Goal: Complete application form: Complete application form

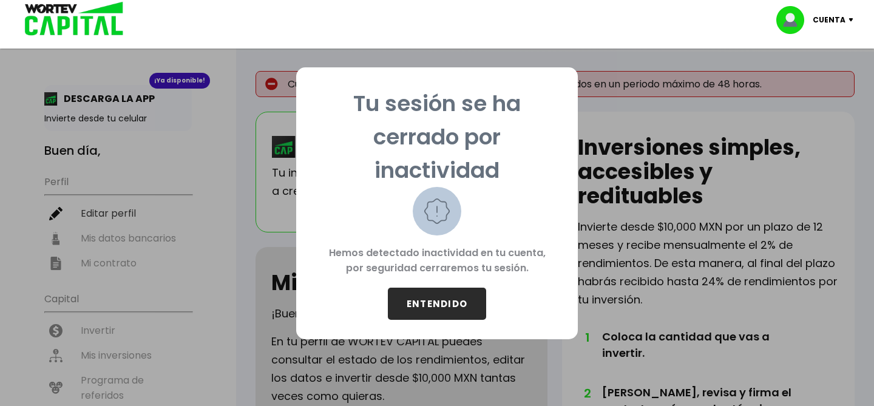
click at [453, 306] on button "ENTENDIDO" at bounding box center [437, 304] width 98 height 32
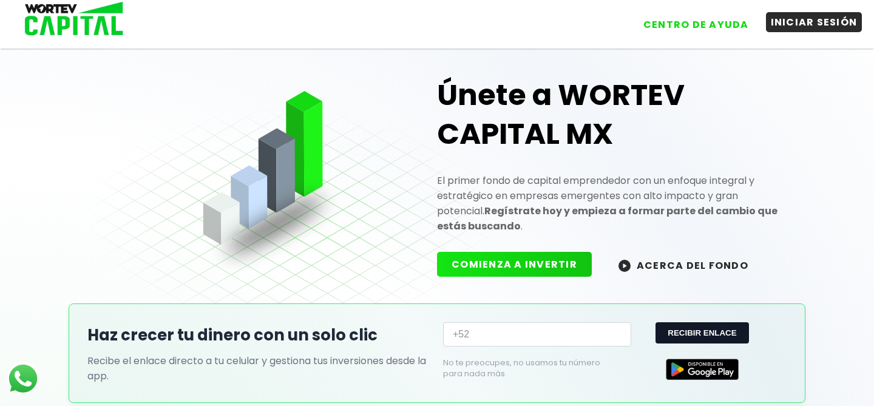
click at [793, 25] on button "INICIAR SESIÓN" at bounding box center [814, 22] width 97 height 20
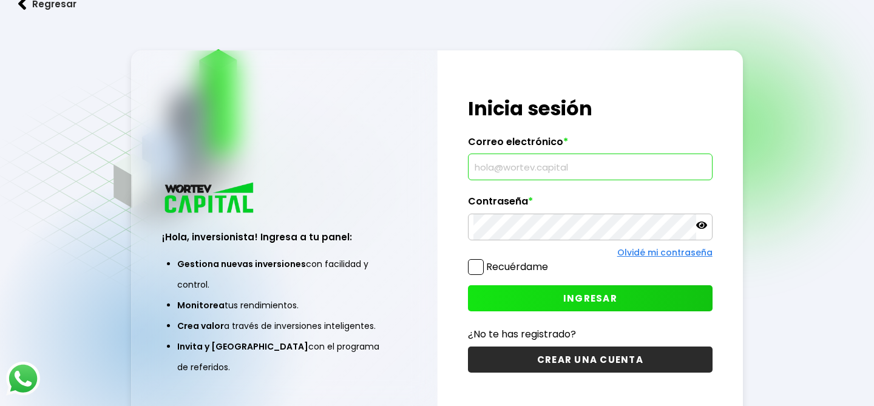
click at [546, 169] on input "text" at bounding box center [590, 166] width 233 height 25
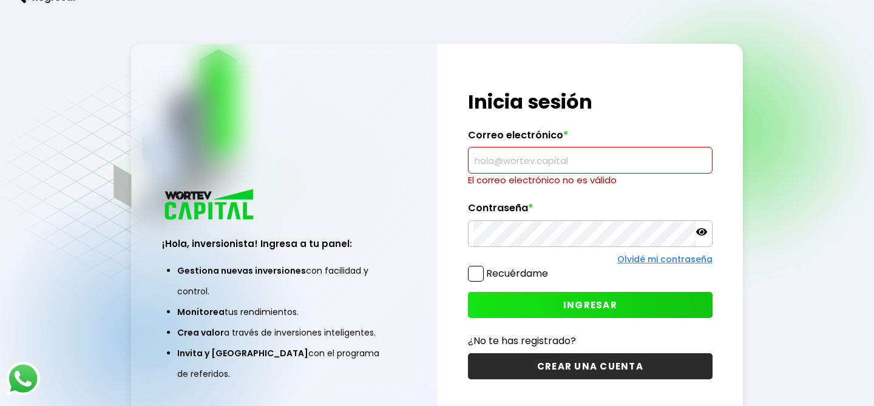
type input "[EMAIL_ADDRESS][DOMAIN_NAME]"
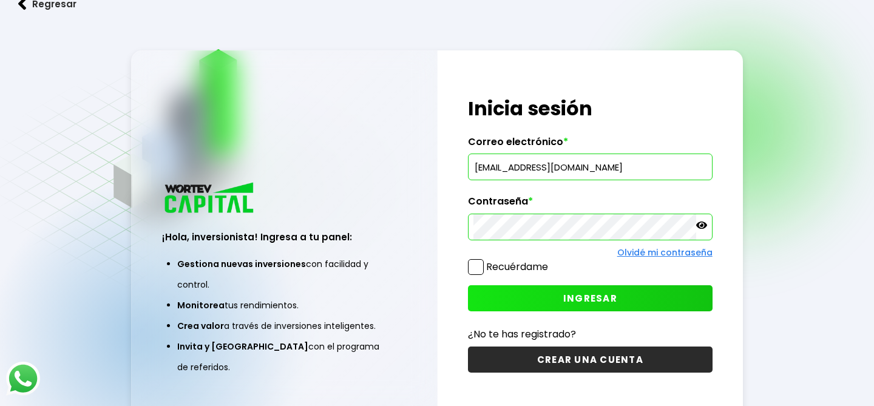
click at [480, 268] on span at bounding box center [476, 267] width 16 height 16
click at [551, 261] on input "Recuérdame" at bounding box center [551, 261] width 0 height 0
click at [549, 307] on button "INGRESAR" at bounding box center [590, 298] width 244 height 26
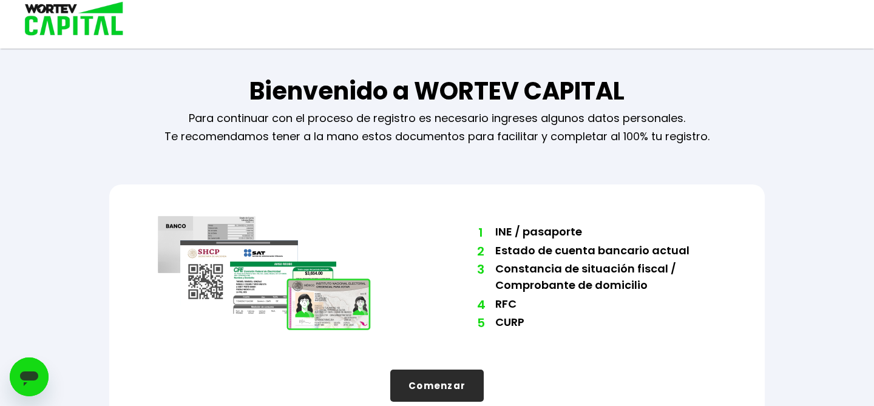
scroll to position [27, 0]
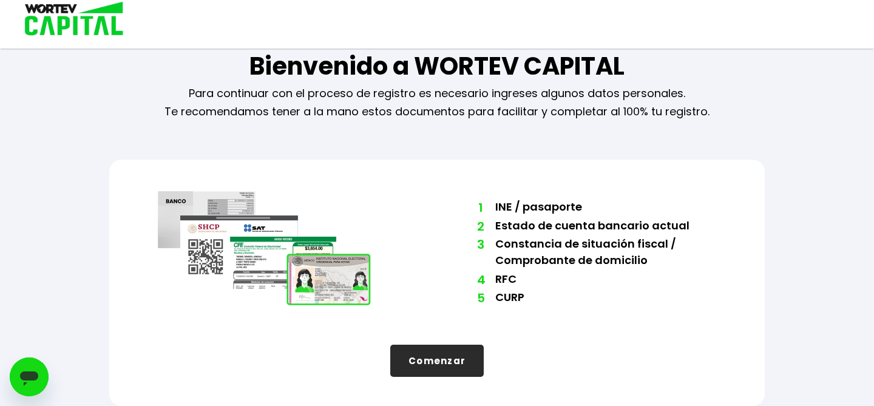
click at [413, 359] on button "Comenzar" at bounding box center [436, 361] width 93 height 32
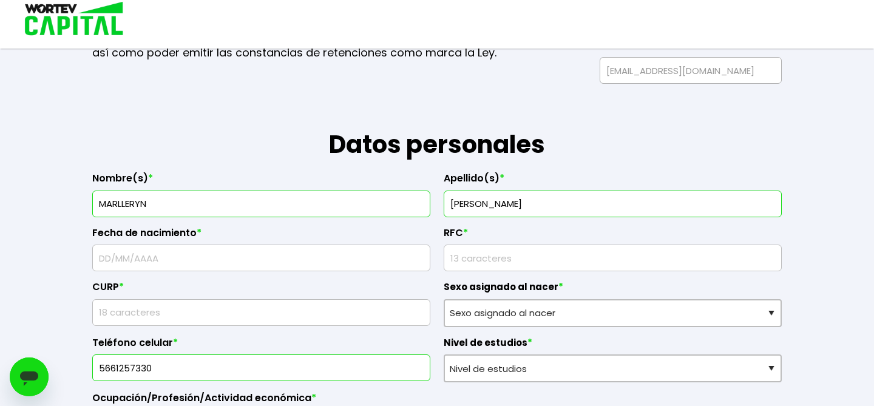
scroll to position [118, 0]
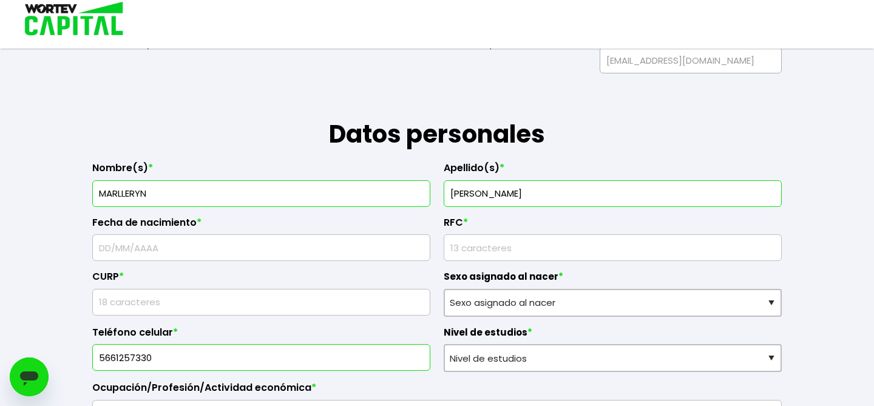
click at [231, 250] on input "text" at bounding box center [261, 247] width 327 height 25
type input "[DATE]"
click at [548, 246] on input "rfc" at bounding box center [612, 247] width 327 height 25
type input "READ800405AL8"
click at [282, 312] on input "text" at bounding box center [261, 302] width 327 height 25
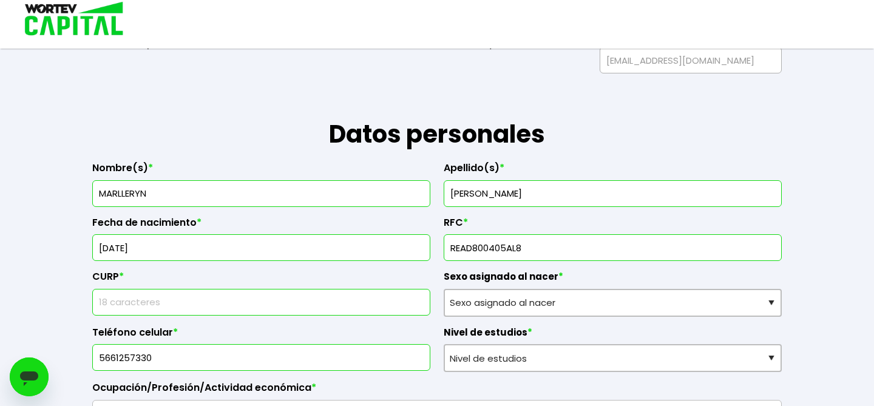
type input "READ800405MDFYSL01"
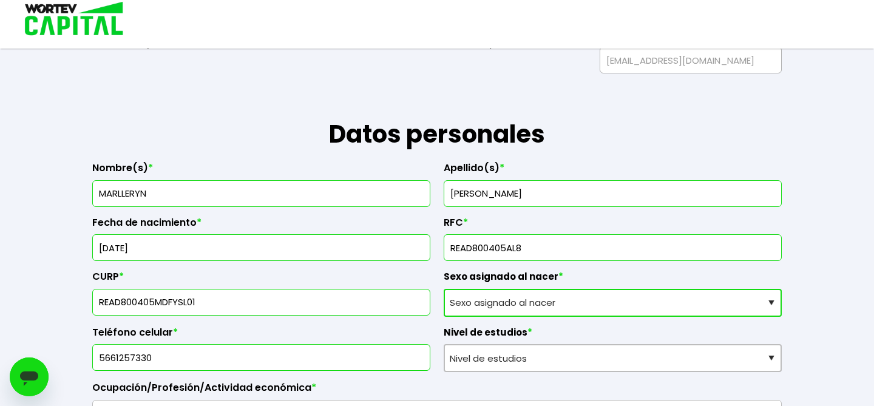
click at [515, 305] on select "Sexo asignado al nacer Hombre Mujer Prefiero no contestar" at bounding box center [613, 303] width 338 height 28
select select "Mujer"
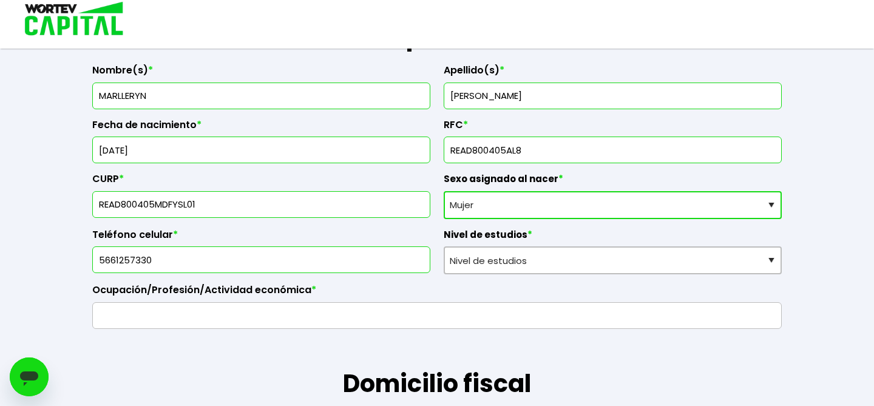
scroll to position [226, 0]
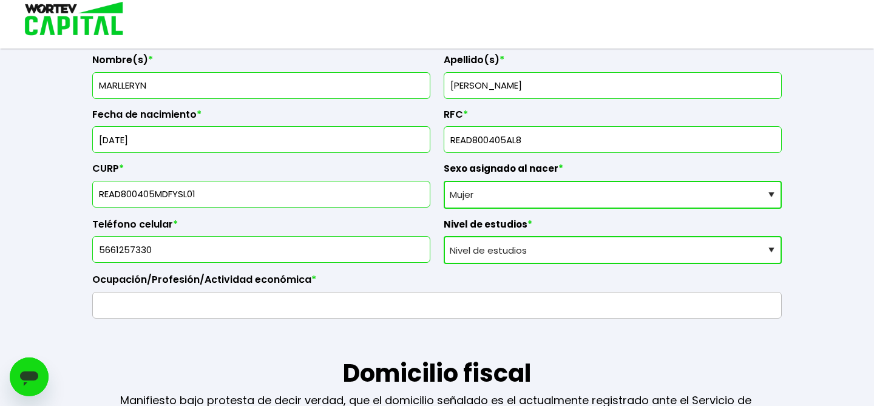
click at [500, 248] on select "Nivel de estudios Primaria Secundaria Bachillerato Licenciatura Posgrado" at bounding box center [613, 250] width 338 height 28
select select "Posgrado"
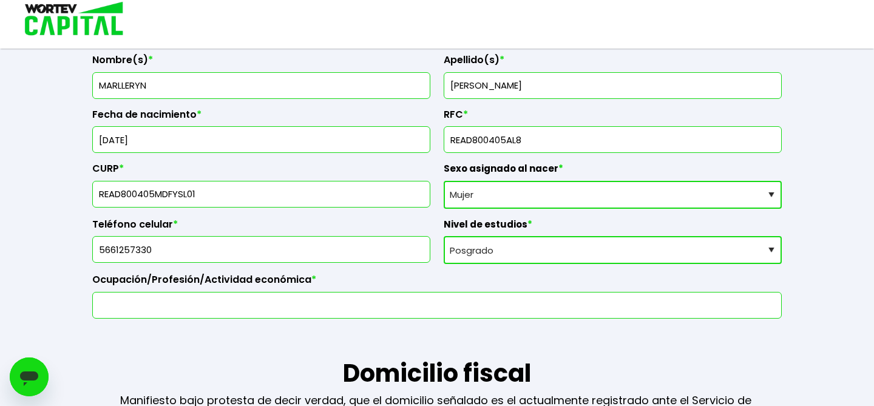
click at [410, 314] on input "text" at bounding box center [437, 305] width 679 height 25
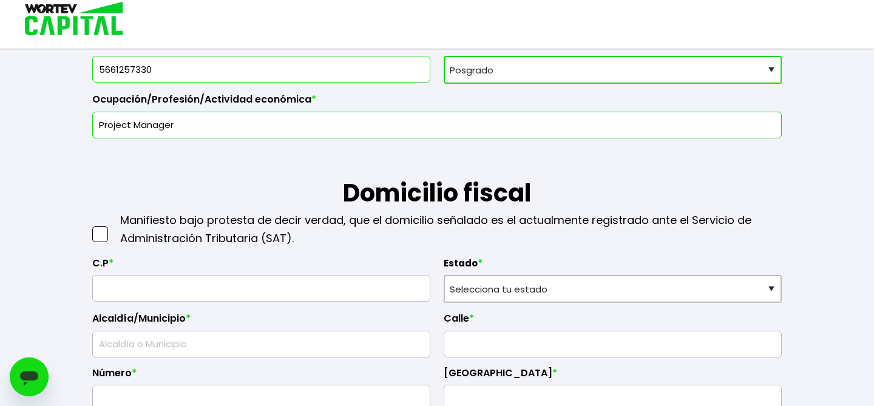
scroll to position [418, 0]
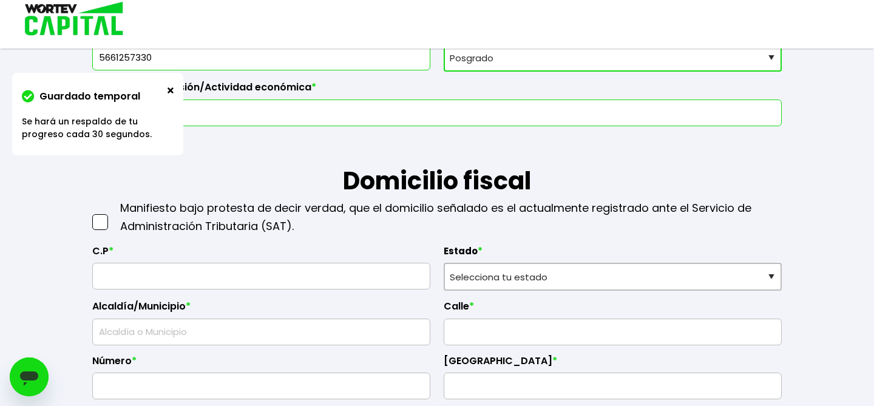
type input "Project Manager"
click at [101, 222] on span at bounding box center [100, 222] width 16 height 16
click at [113, 216] on input "checkbox" at bounding box center [113, 216] width 0 height 0
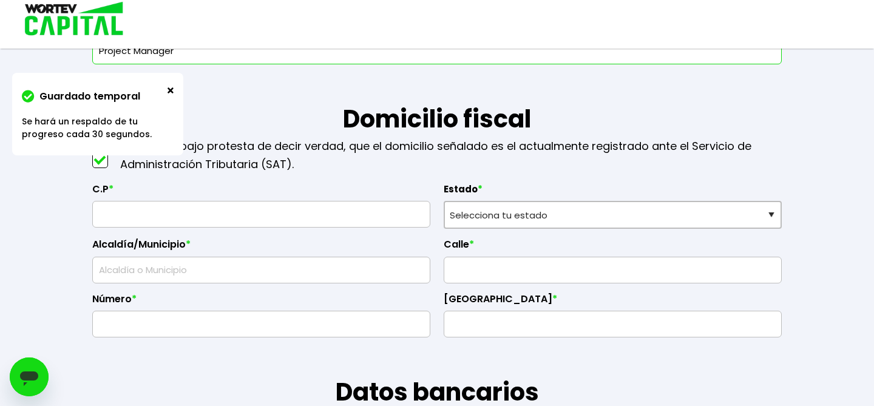
scroll to position [488, 0]
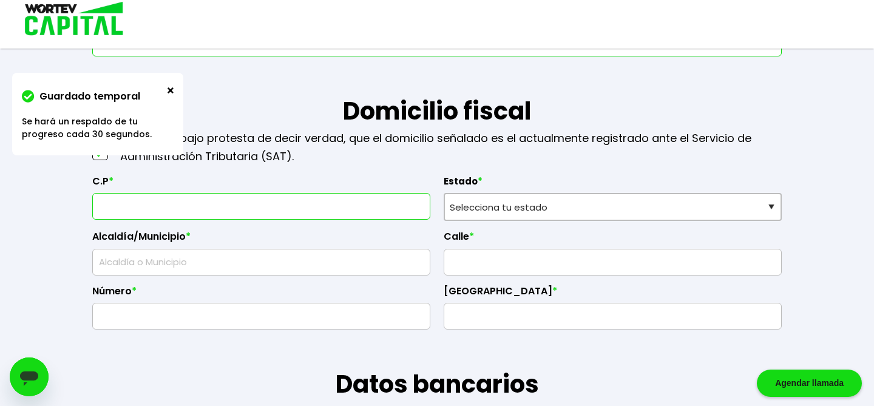
click at [159, 208] on input "text" at bounding box center [261, 206] width 327 height 25
type input "07330"
type input "Calle 13 de septiembre"
type input "597"
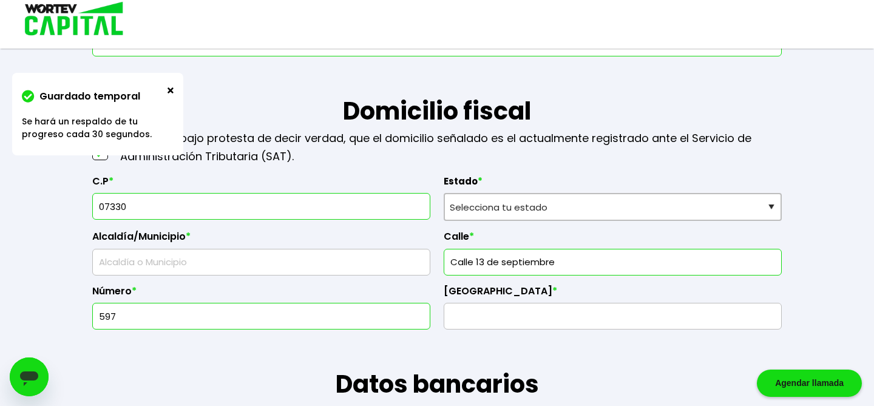
select select "DF"
type input "[PERSON_NAME]"
type input "Santa [PERSON_NAME] Ticomán"
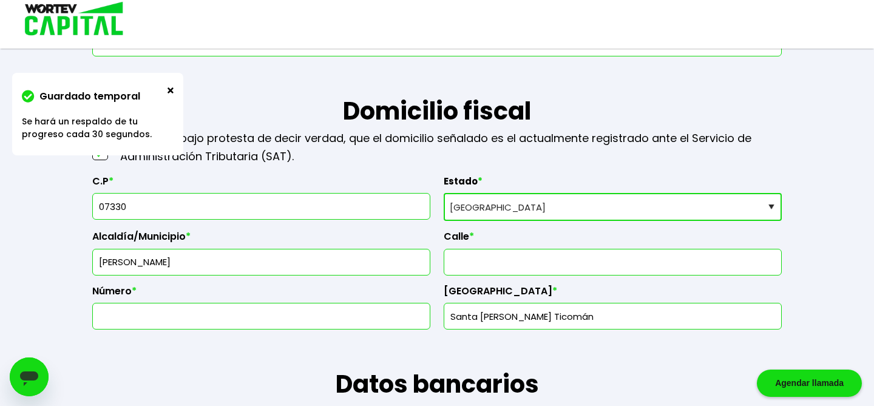
click at [515, 206] on select "Selecciona tu estado [GEOGRAPHIC_DATA] [GEOGRAPHIC_DATA][US_STATE] [GEOGRAPHIC_…" at bounding box center [613, 207] width 338 height 28
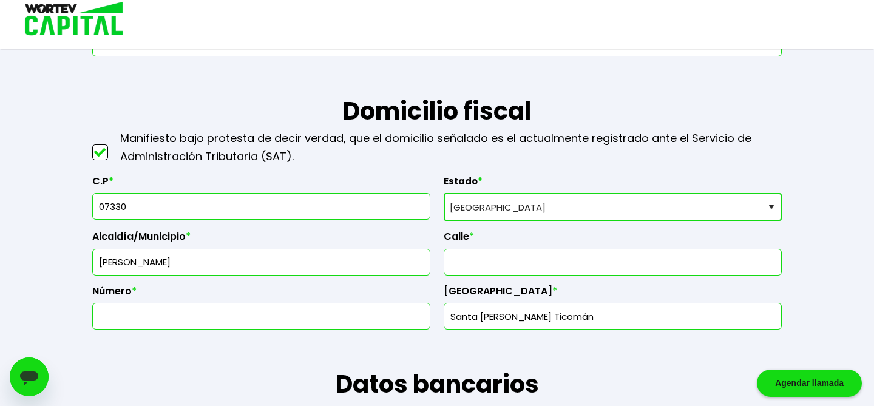
click at [466, 261] on input "text" at bounding box center [612, 262] width 327 height 25
type input "Calle 13 de septiembre"
type input "597"
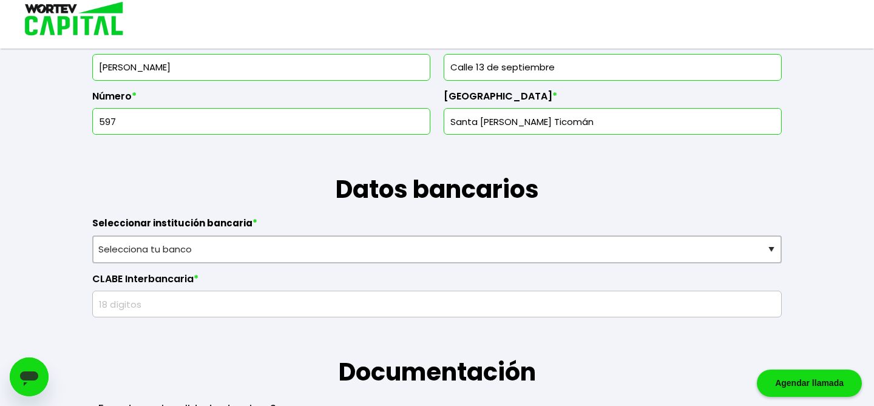
scroll to position [690, 0]
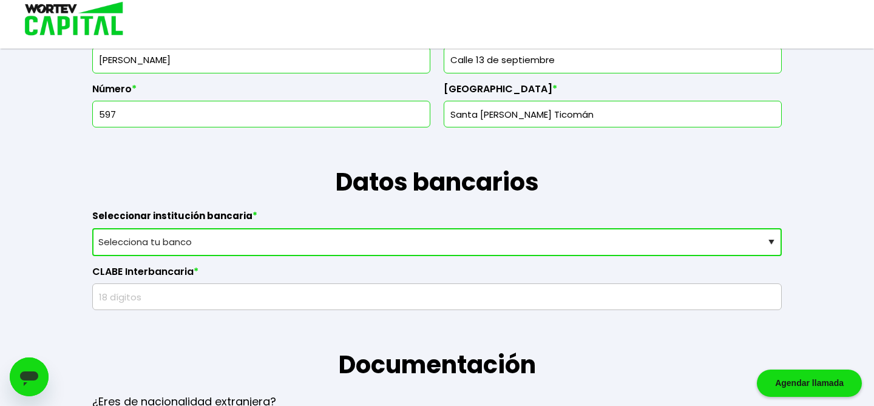
click at [324, 242] on select "Selecciona tu banco ABC Capital Actinver Afirme Albo ASP Banamex Banbajio Banco…" at bounding box center [437, 242] width 690 height 28
select select "BBVA Bancomer"
click at [191, 305] on input "text" at bounding box center [437, 296] width 679 height 25
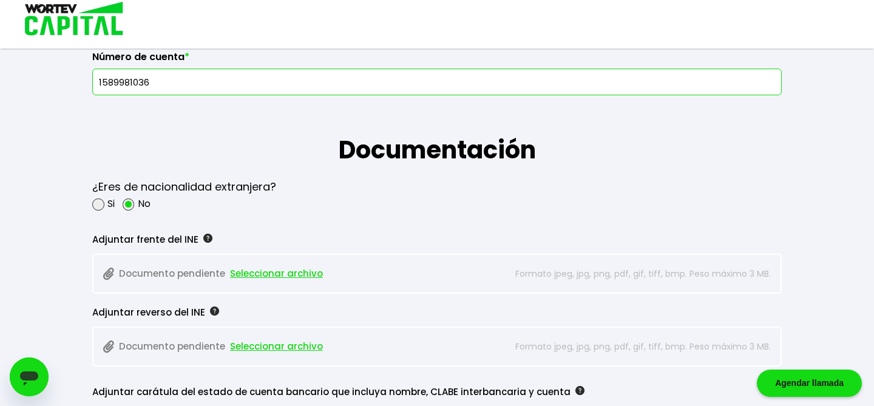
scroll to position [906, 0]
type input "1589981036"
click at [259, 273] on span "Seleccionar archivo" at bounding box center [276, 273] width 93 height 18
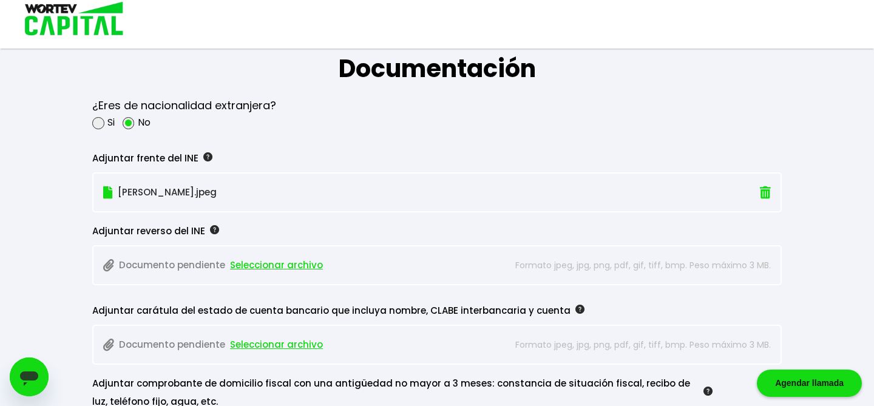
scroll to position [990, 0]
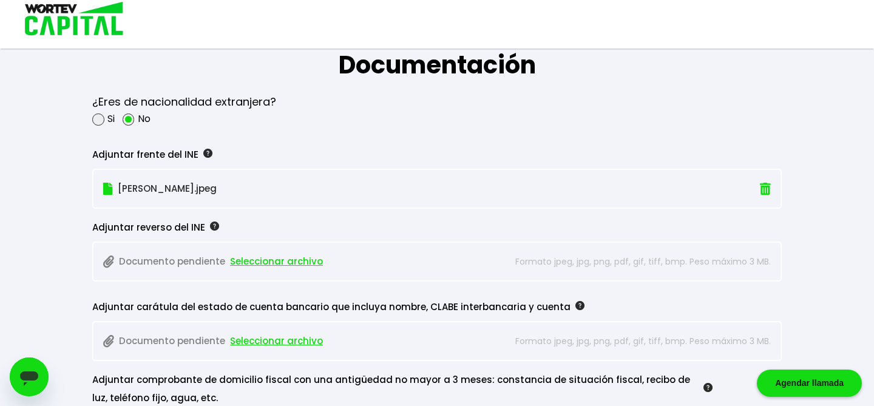
click at [259, 260] on span "Seleccionar archivo" at bounding box center [276, 262] width 93 height 18
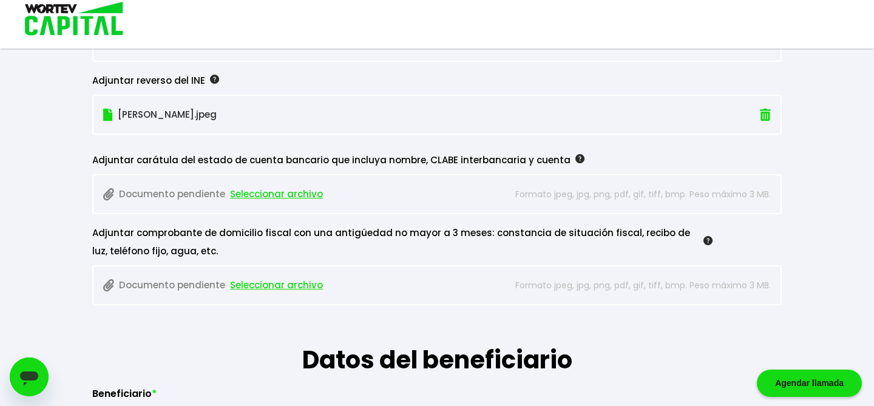
scroll to position [1142, 0]
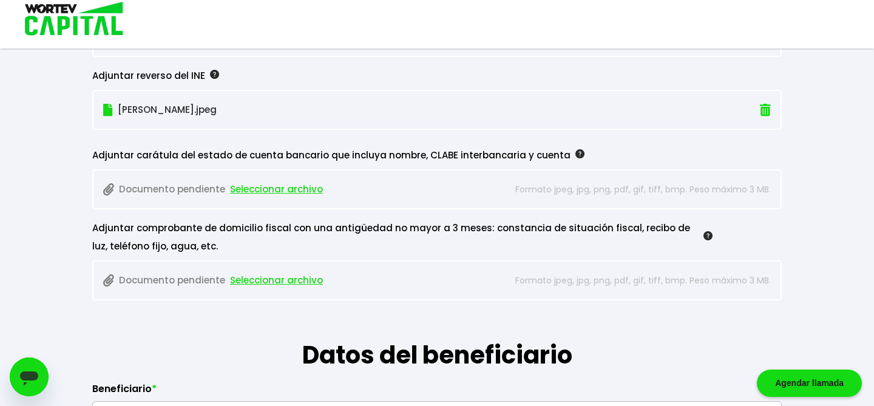
click at [265, 188] on span "Seleccionar archivo" at bounding box center [276, 189] width 93 height 18
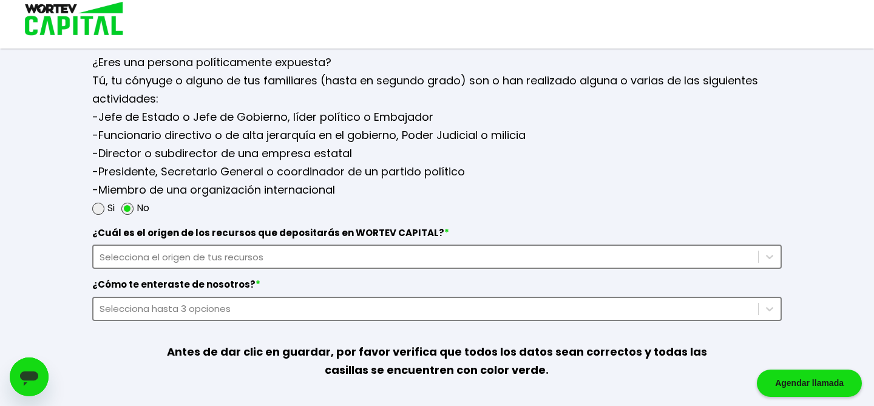
scroll to position [1580, 0]
click at [371, 250] on div "Selecciona el origen de tus recursos" at bounding box center [426, 257] width 653 height 14
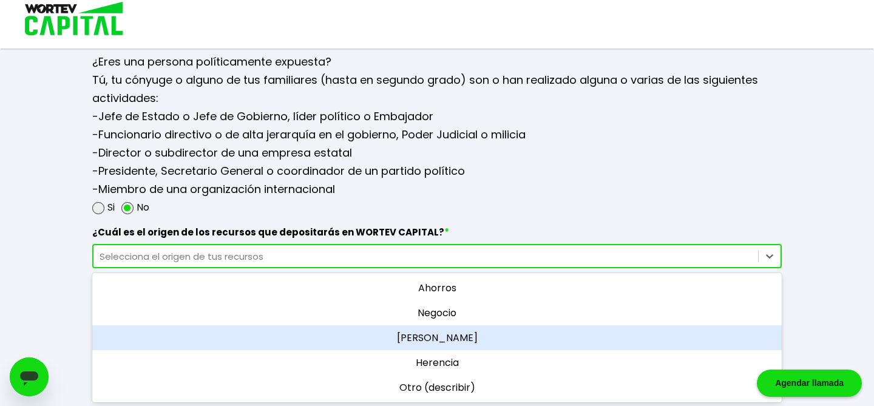
click at [413, 325] on div "[PERSON_NAME]" at bounding box center [437, 337] width 690 height 25
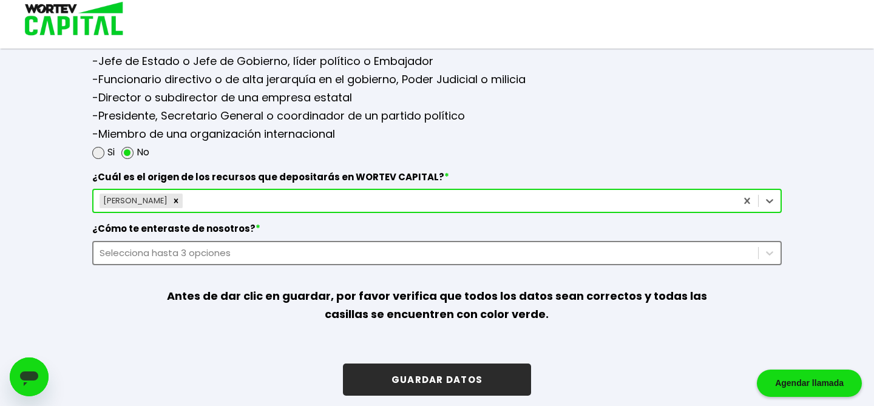
scroll to position [1643, 0]
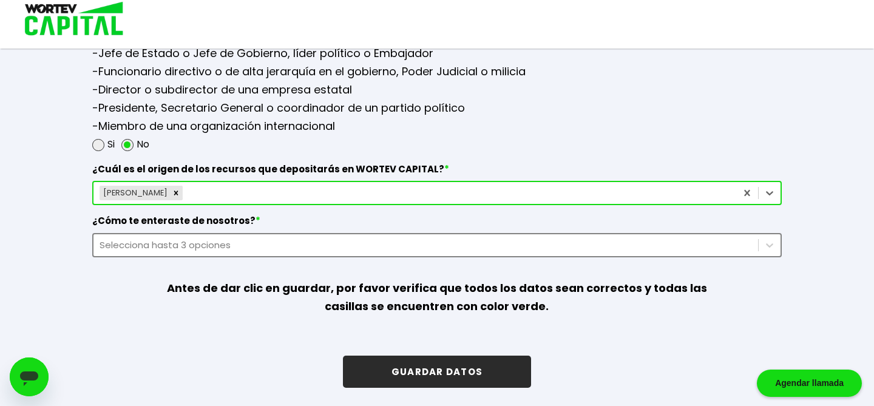
click at [289, 252] on div "Selecciona hasta 3 opciones" at bounding box center [425, 245] width 665 height 16
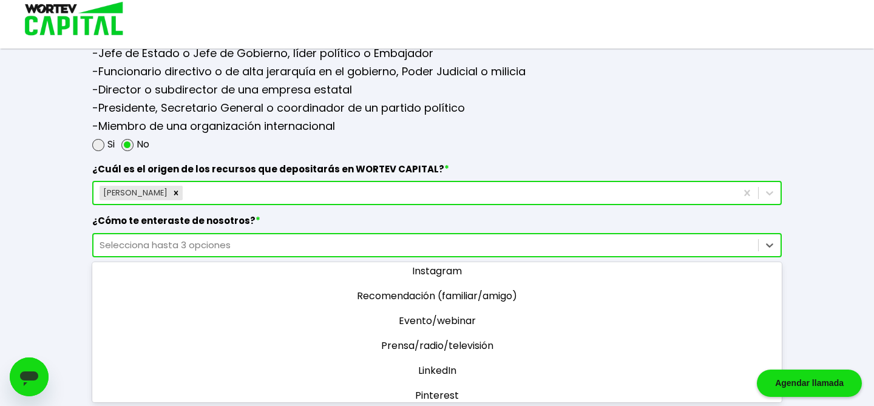
scroll to position [85, 0]
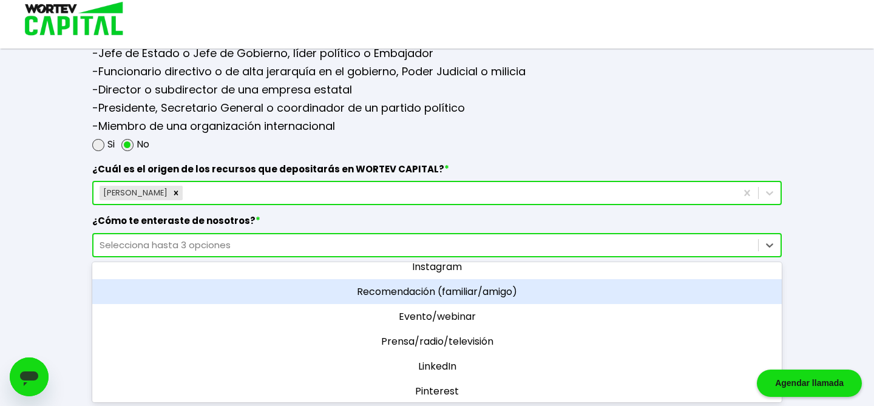
click at [363, 285] on div "Recomendación (familiar/amigo)" at bounding box center [437, 291] width 690 height 25
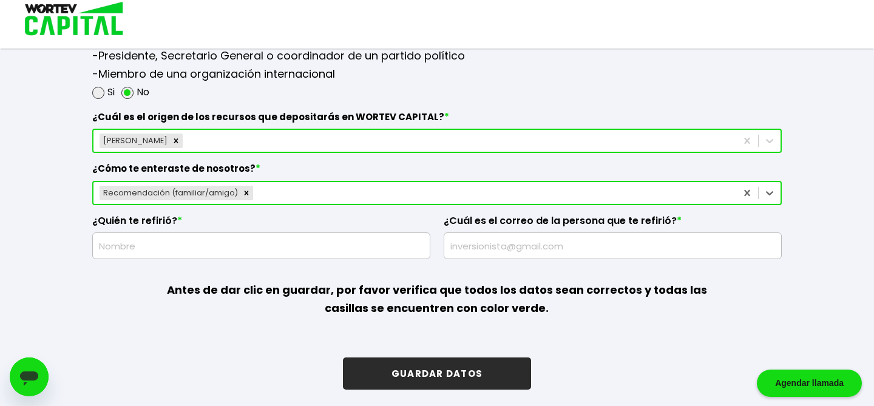
scroll to position [1698, 0]
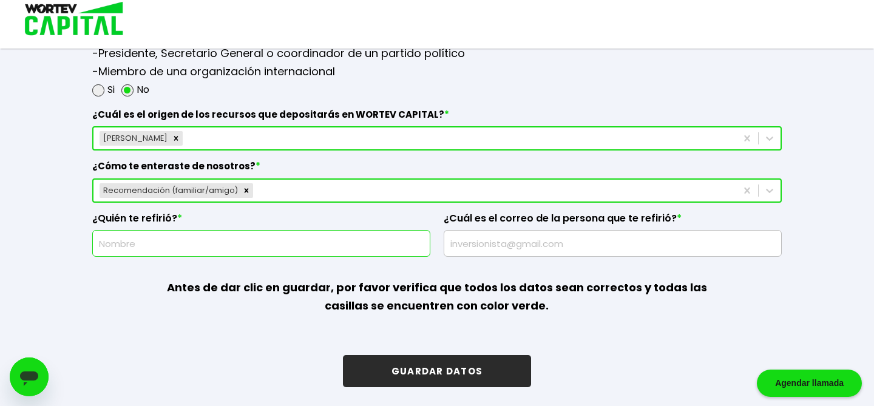
click at [242, 250] on input "text" at bounding box center [261, 243] width 327 height 25
type input "[PERSON_NAME] Austria [PERSON_NAME]"
click at [534, 243] on input "text" at bounding box center [612, 243] width 327 height 25
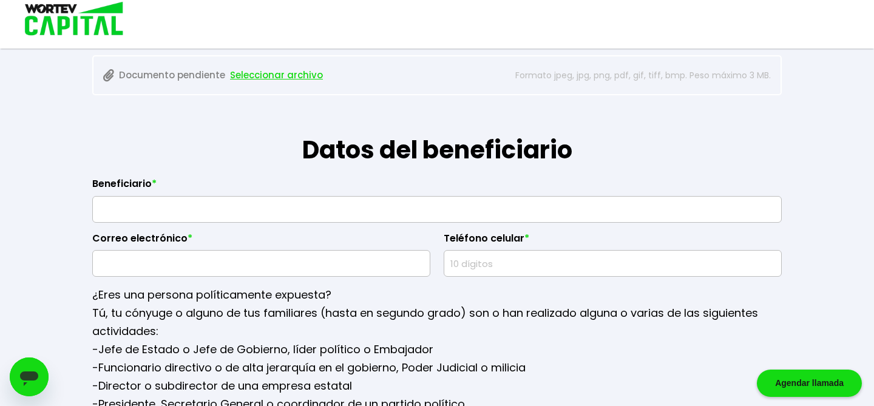
scroll to position [1348, 0]
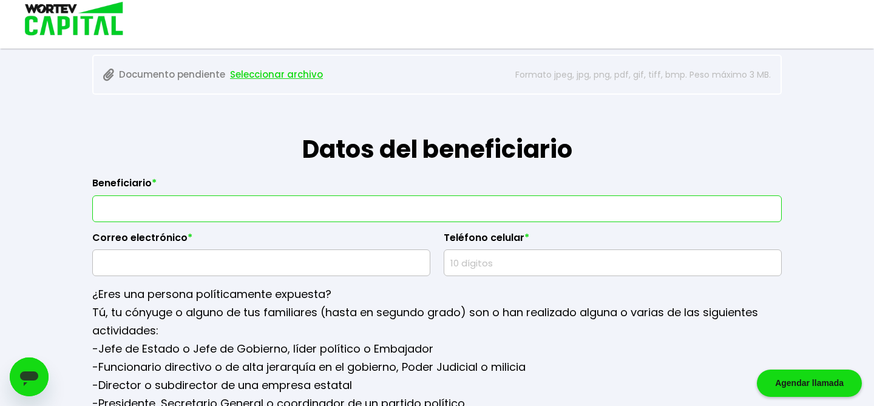
click at [291, 202] on input "text" at bounding box center [437, 208] width 679 height 25
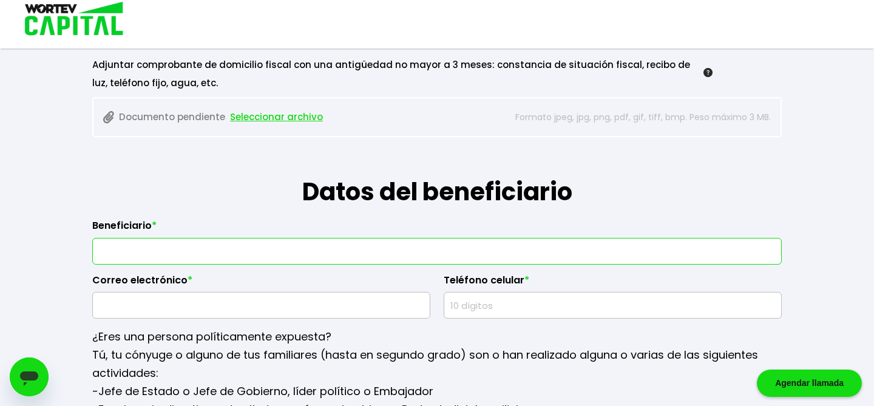
scroll to position [1299, 0]
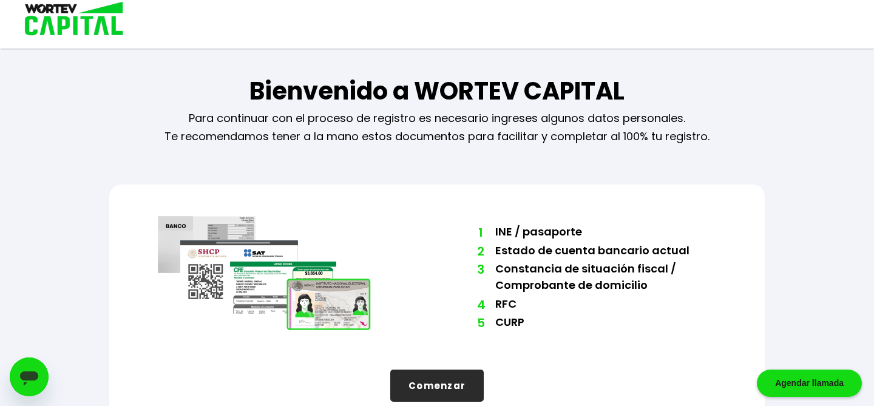
scroll to position [27, 0]
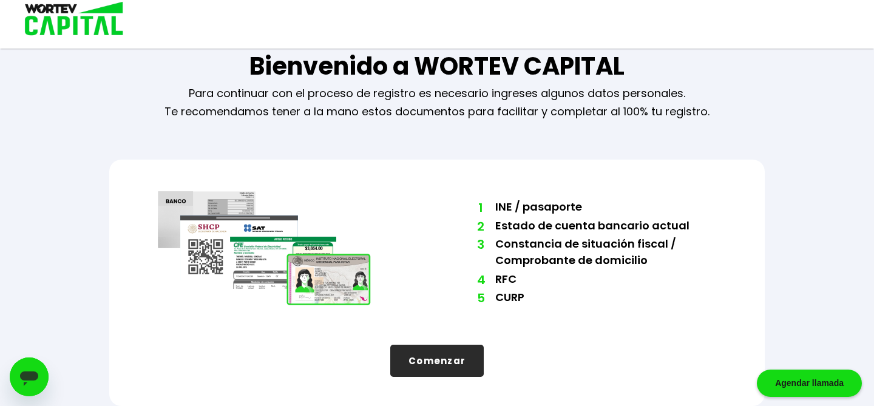
click at [435, 369] on button "Comenzar" at bounding box center [436, 361] width 93 height 32
select select "Mujer"
select select "Posgrado"
select select "DF"
select select "BBVA Bancomer"
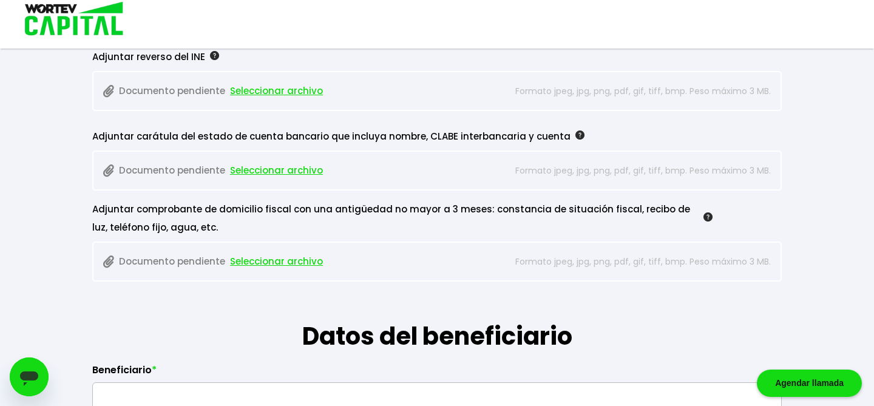
scroll to position [1165, 0]
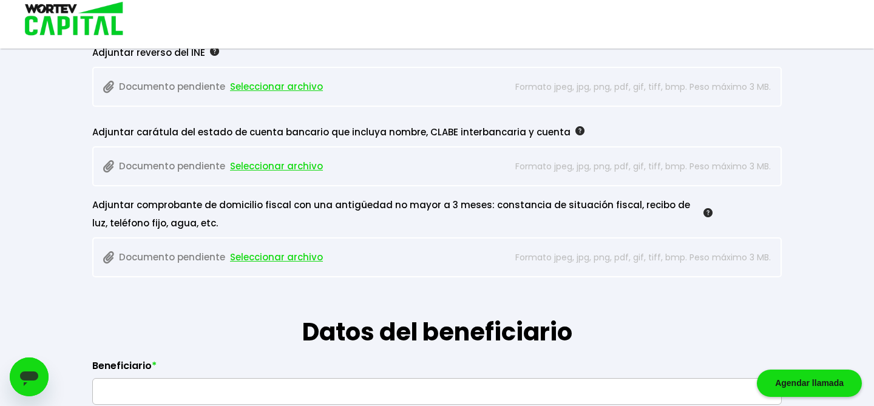
click at [262, 257] on span "Seleccionar archivo" at bounding box center [276, 257] width 93 height 18
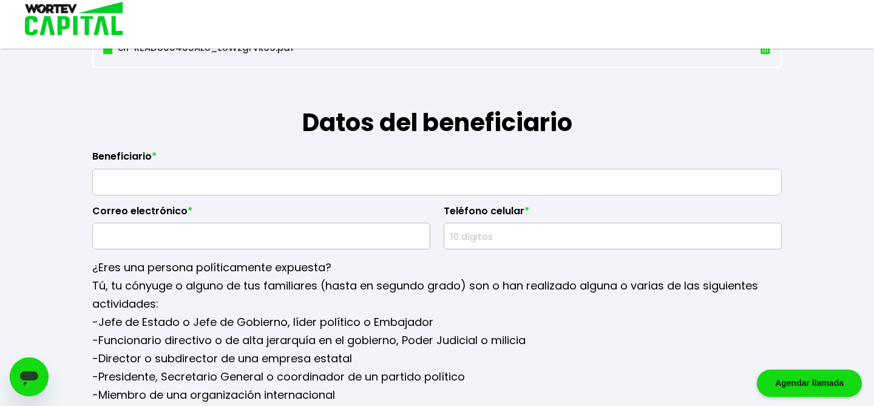
scroll to position [1388, 0]
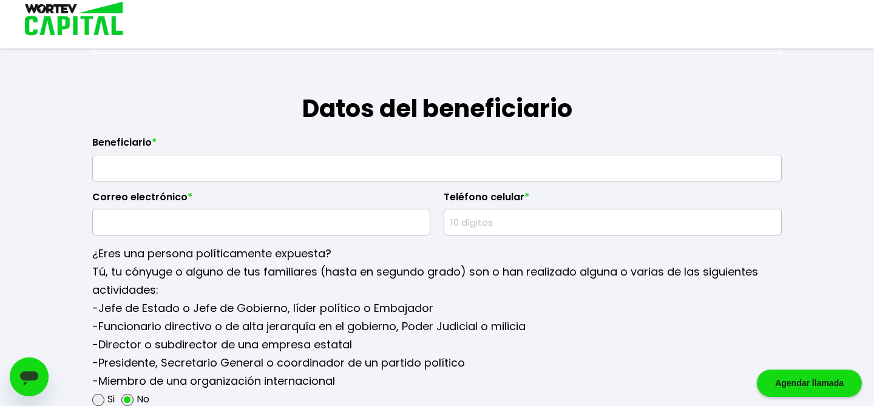
click at [228, 165] on input "text" at bounding box center [437, 167] width 679 height 25
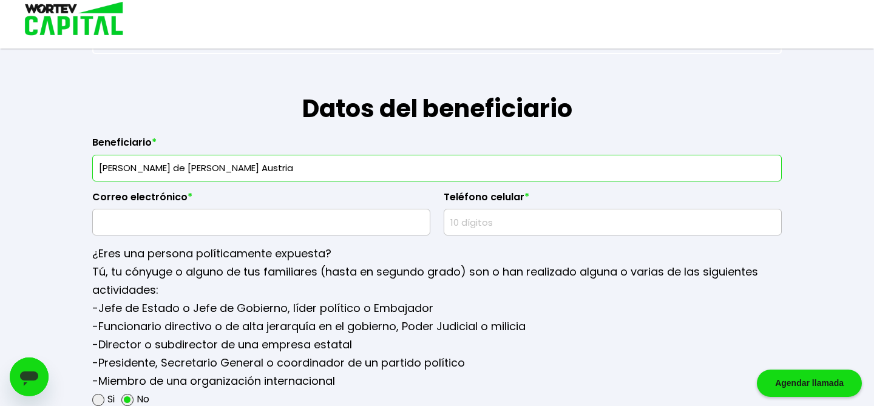
type input "Flor de Maria Reyes Austria"
click at [202, 222] on input "text" at bounding box center [261, 221] width 327 height 25
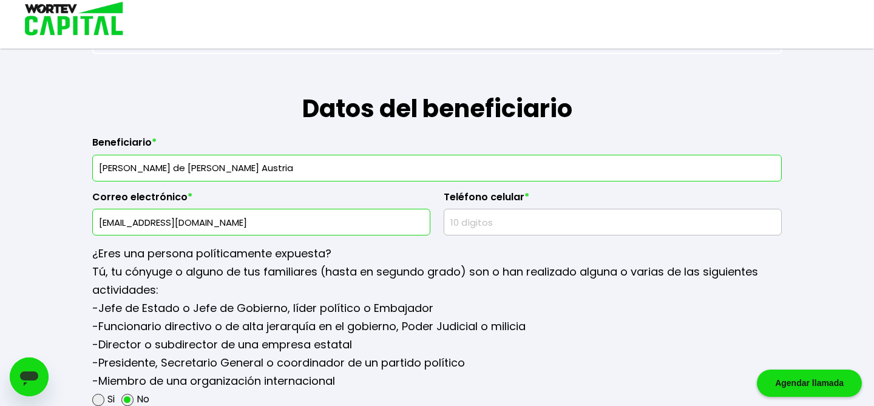
type input "florecitaaustria@hotmail.com"
click at [484, 227] on input "text" at bounding box center [612, 221] width 327 height 25
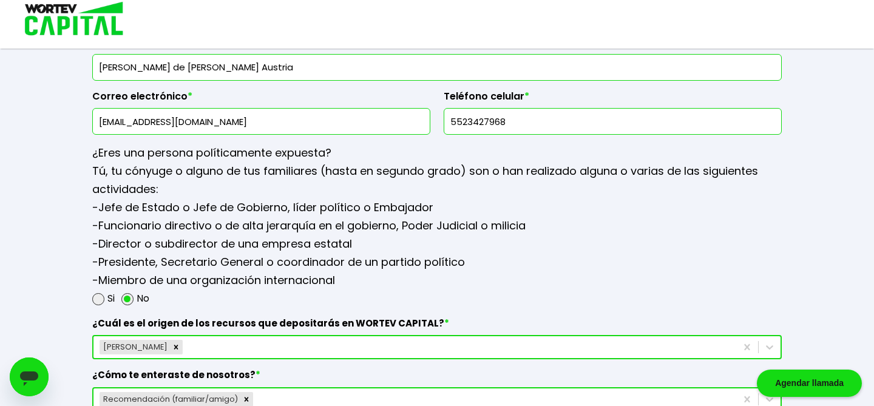
scroll to position [1698, 0]
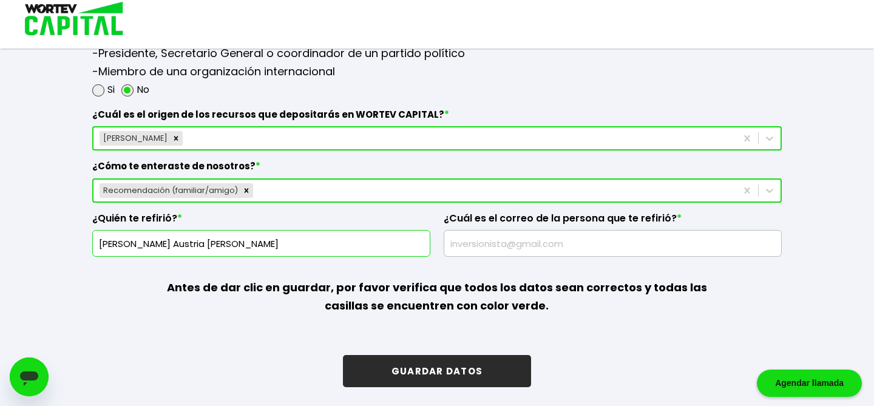
type input "5523427968"
click at [443, 380] on button "GUARDAR DATOS" at bounding box center [437, 371] width 188 height 32
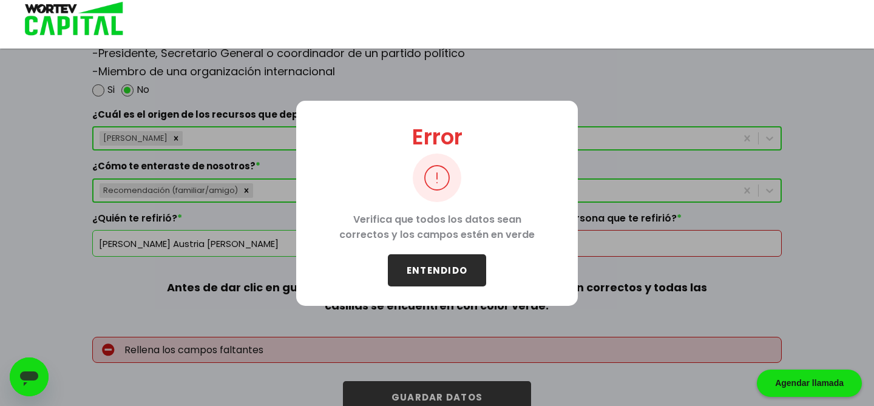
click at [449, 263] on button "ENTENDIDO" at bounding box center [437, 270] width 98 height 32
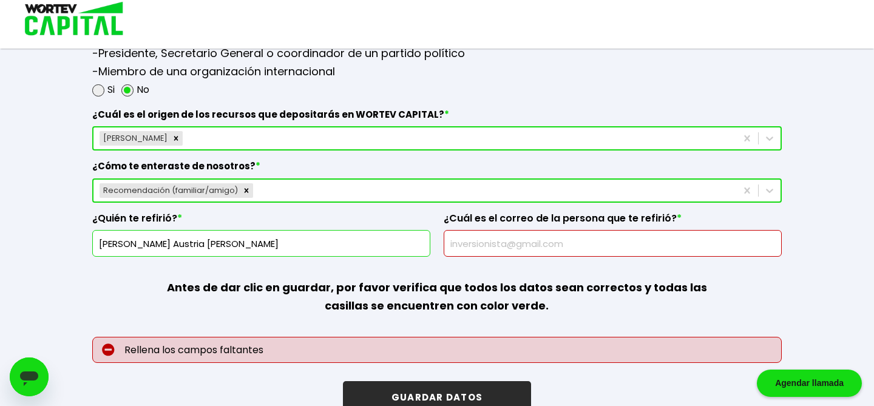
click at [491, 241] on input "text" at bounding box center [612, 243] width 327 height 25
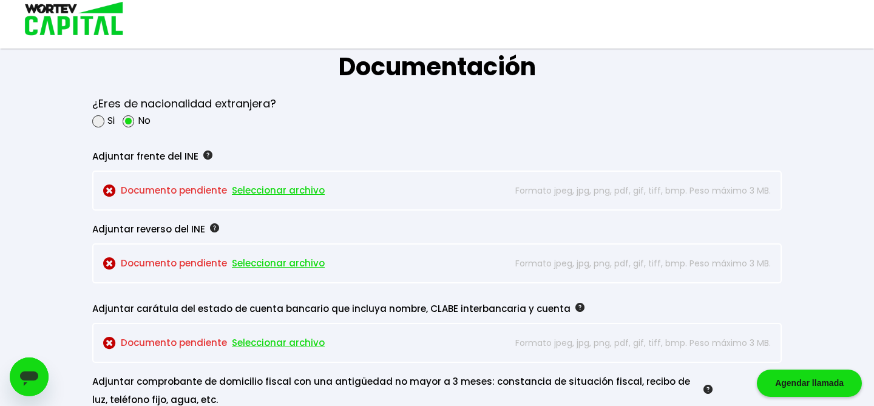
scroll to position [989, 0]
click at [271, 189] on span "Seleccionar archivo" at bounding box center [278, 190] width 93 height 18
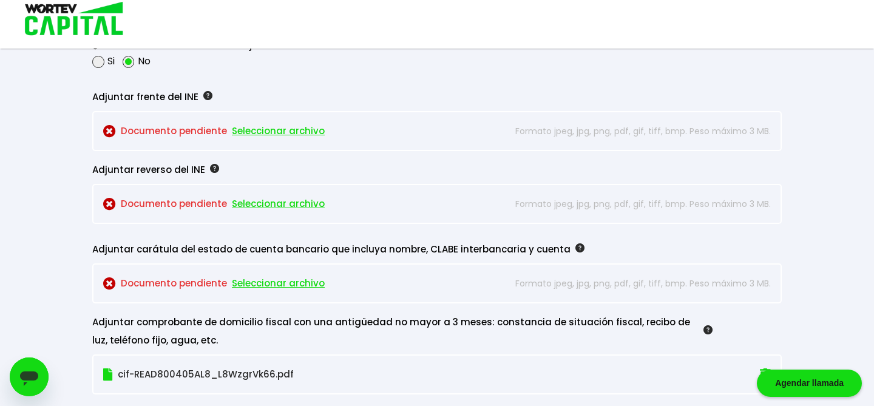
scroll to position [1051, 0]
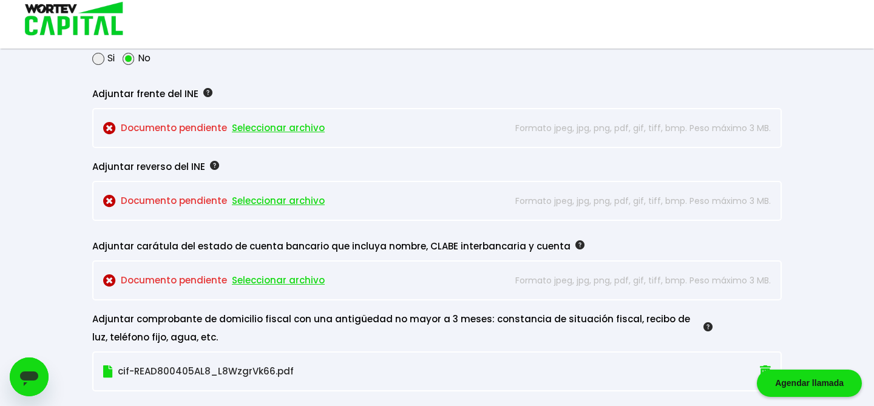
click at [280, 279] on span "Seleccionar archivo" at bounding box center [278, 280] width 93 height 18
click at [245, 131] on span "Seleccionar archivo" at bounding box center [278, 128] width 93 height 18
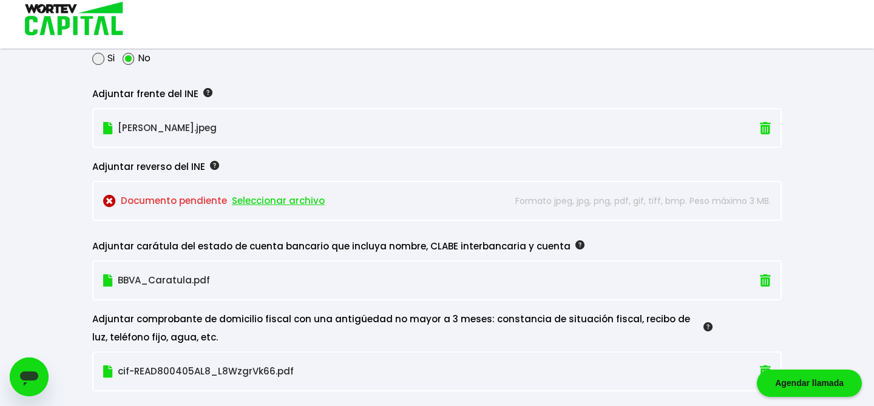
click at [275, 202] on span "Seleccionar archivo" at bounding box center [278, 201] width 93 height 18
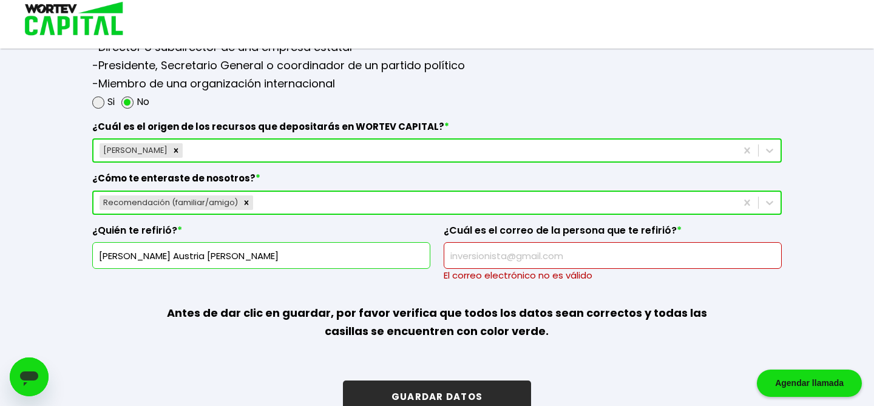
scroll to position [1711, 0]
